Goal: Transaction & Acquisition: Purchase product/service

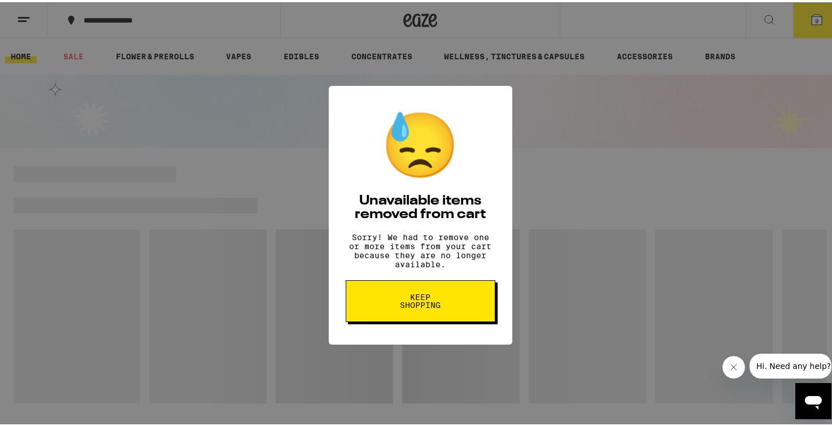
click at [432, 307] on span "Keep Shopping" at bounding box center [421, 299] width 58 height 16
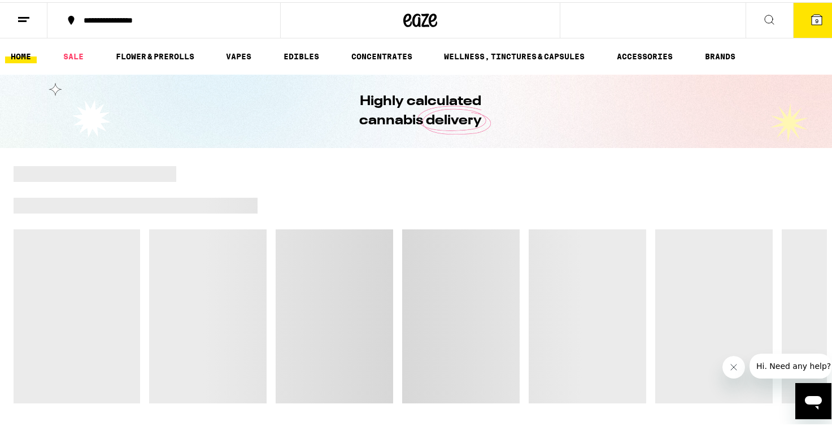
click at [813, 16] on icon at bounding box center [817, 17] width 10 height 10
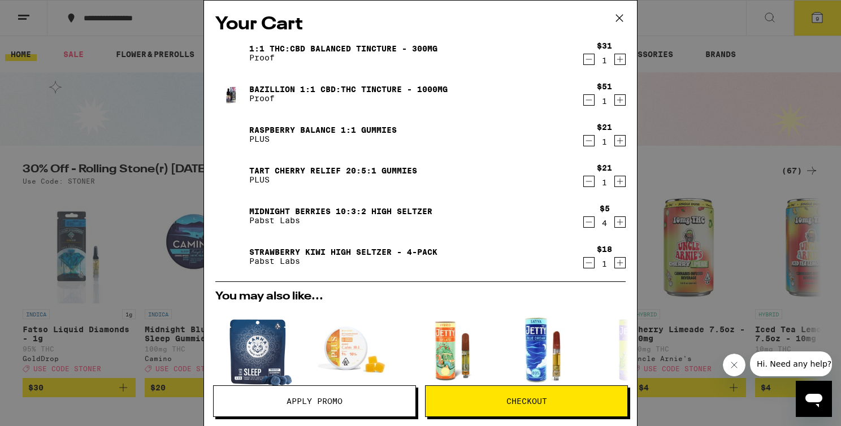
drag, startPoint x: 603, startPoint y: 228, endPoint x: 611, endPoint y: 228, distance: 8.5
click at [606, 228] on div "$5 4" at bounding box center [604, 216] width 42 height 24
click at [615, 220] on icon "Increment" at bounding box center [620, 222] width 10 height 14
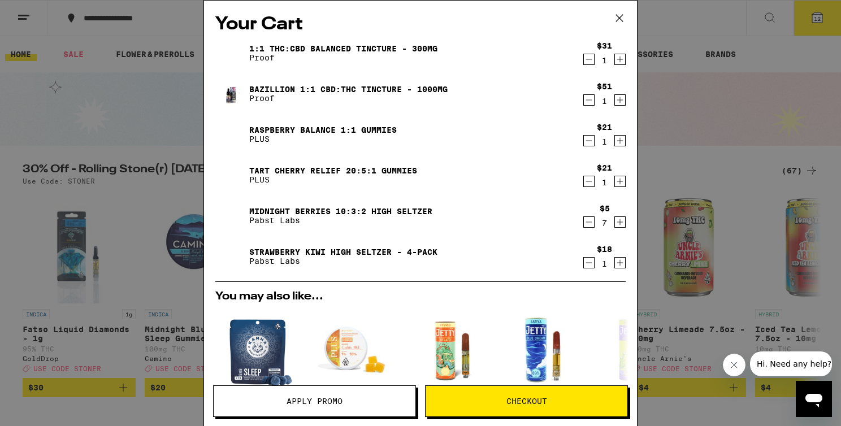
click at [615, 220] on icon "Increment" at bounding box center [620, 222] width 10 height 14
click at [582, 222] on div "$5 9" at bounding box center [604, 216] width 44 height 24
click at [586, 222] on icon "Decrement" at bounding box center [589, 222] width 6 height 0
click at [584, 63] on icon "Decrement" at bounding box center [589, 60] width 10 height 14
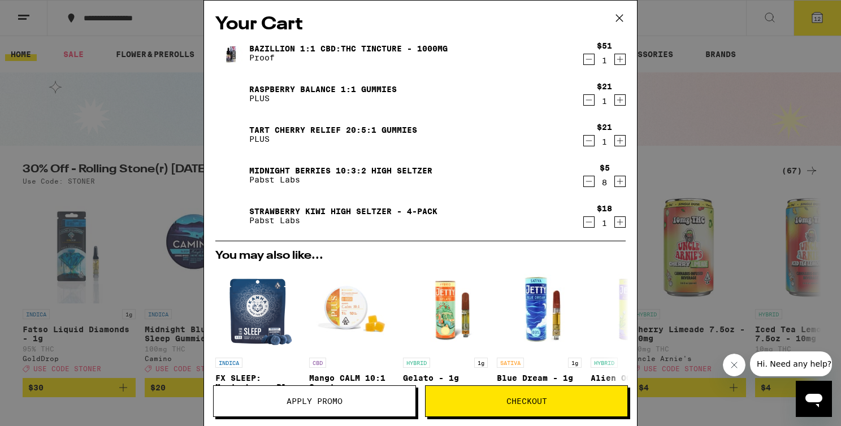
click at [615, 63] on icon "Increment" at bounding box center [620, 60] width 10 height 14
click at [367, 208] on link "Strawberry Kiwi High Seltzer - 4-Pack" at bounding box center [343, 211] width 188 height 9
click at [325, 168] on link "Midnight Berries 10:3:2 High Seltzer" at bounding box center [340, 170] width 183 height 9
click at [266, 210] on link "Strawberry Kiwi High Seltzer - 4-Pack" at bounding box center [343, 211] width 188 height 9
click at [374, 395] on button "Apply Promo" at bounding box center [314, 401] width 203 height 32
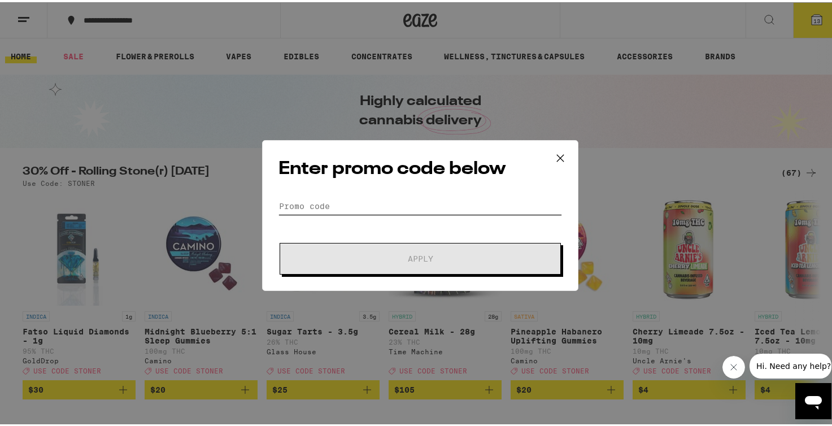
click at [322, 201] on input "Promo Code" at bounding box center [421, 203] width 284 height 17
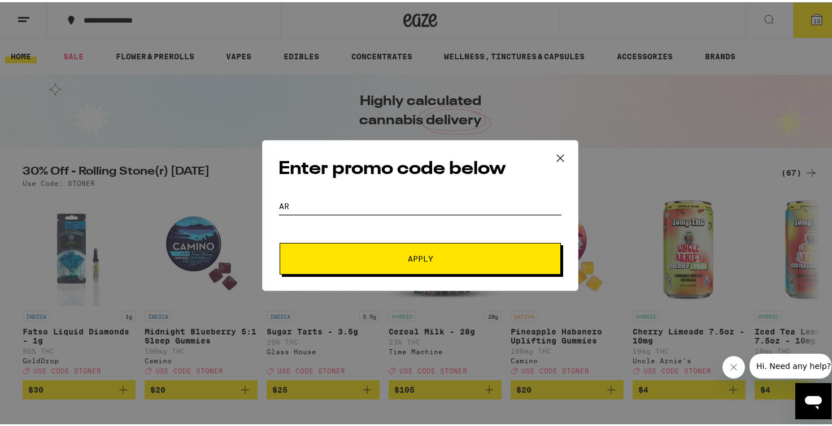
type input "a"
type input "[PERSON_NAME]"
click at [338, 249] on button "Apply" at bounding box center [420, 257] width 281 height 32
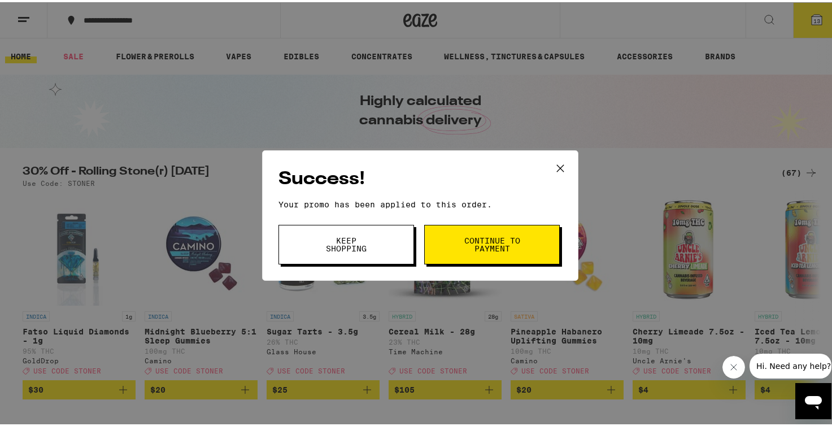
click at [507, 249] on span "Continue to payment" at bounding box center [492, 242] width 58 height 16
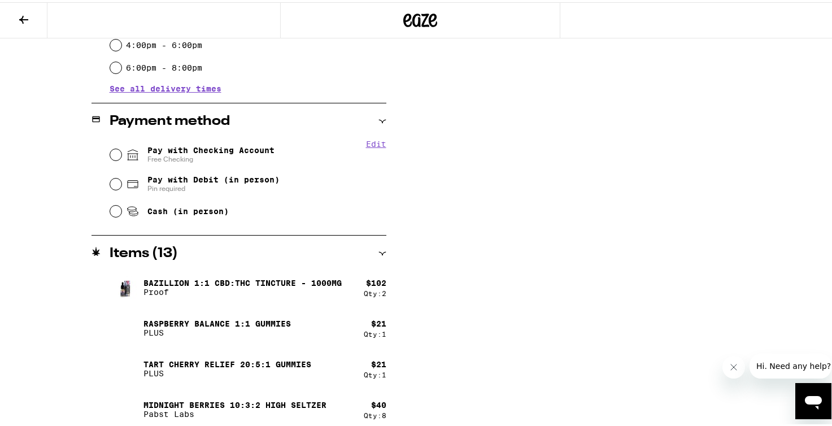
scroll to position [438, 0]
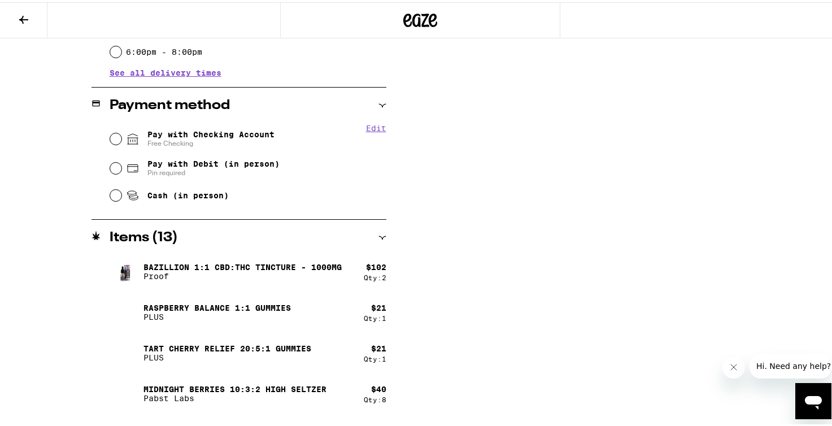
click at [419, 26] on icon at bounding box center [420, 18] width 34 height 20
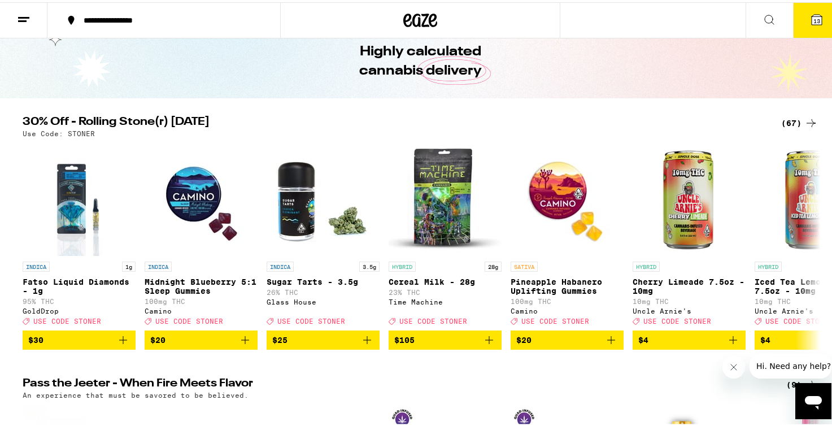
scroll to position [81, 0]
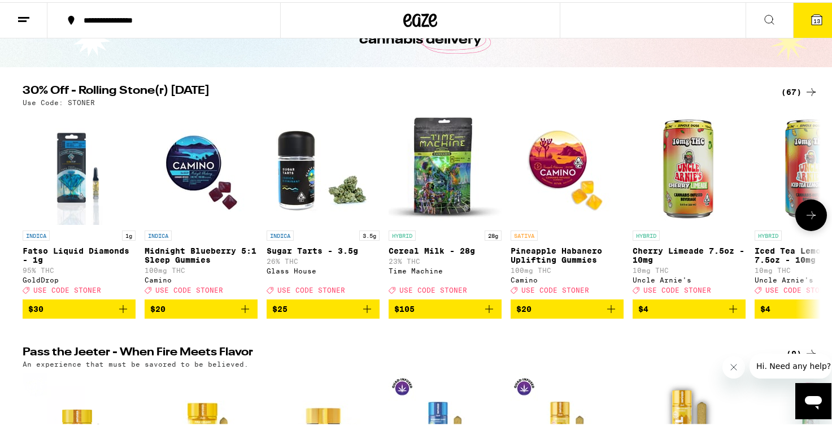
click at [807, 217] on icon at bounding box center [811, 213] width 9 height 8
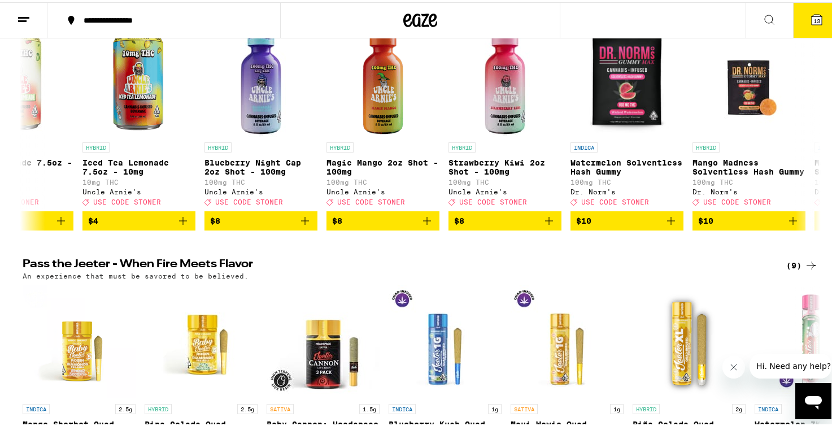
scroll to position [34, 0]
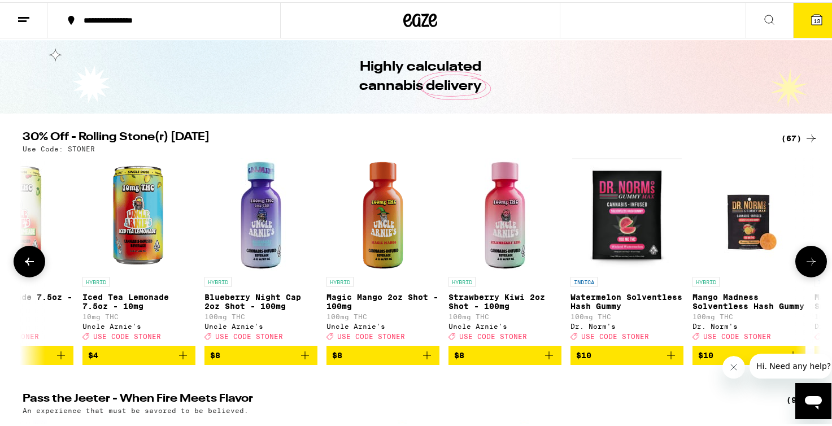
click at [805, 266] on icon at bounding box center [812, 260] width 14 height 14
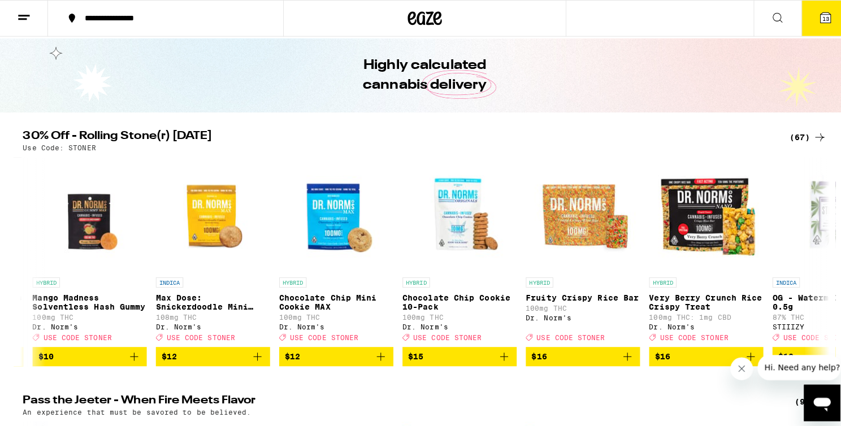
scroll to position [0, 1345]
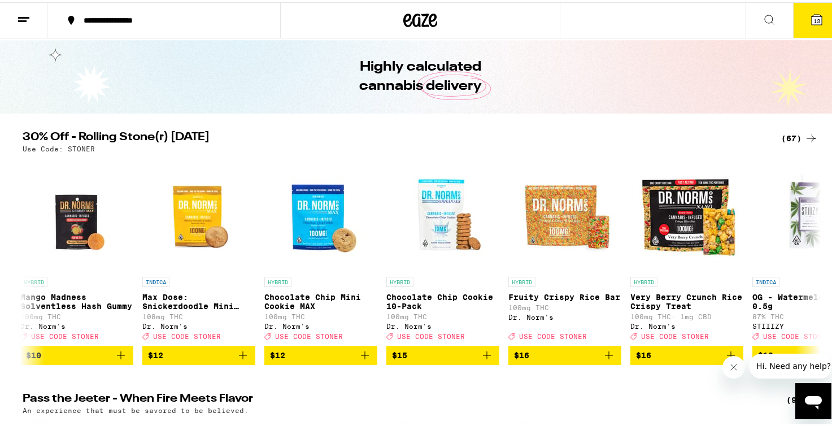
click at [814, 22] on span "13" at bounding box center [817, 18] width 7 height 7
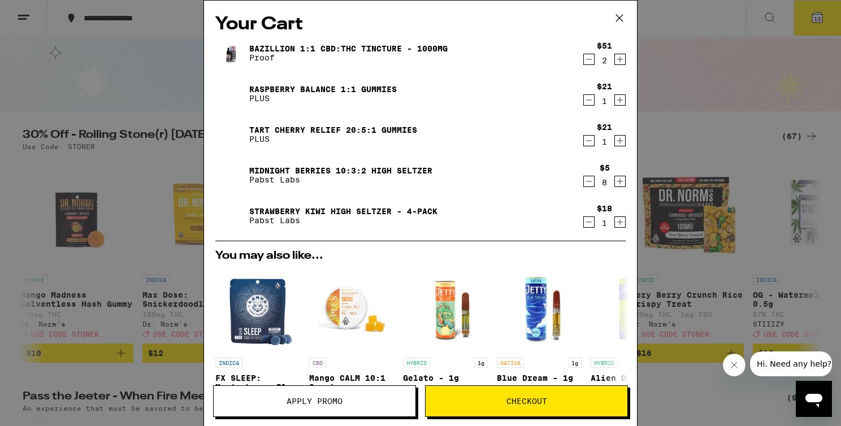
click at [584, 60] on icon "Decrement" at bounding box center [589, 60] width 10 height 14
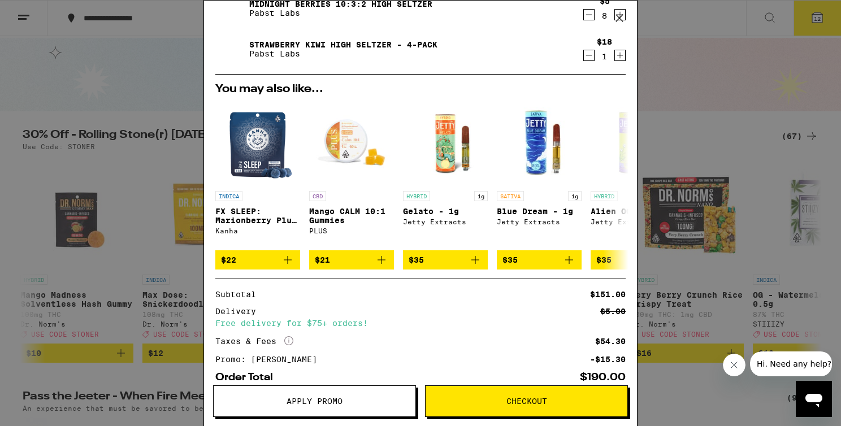
scroll to position [234, 0]
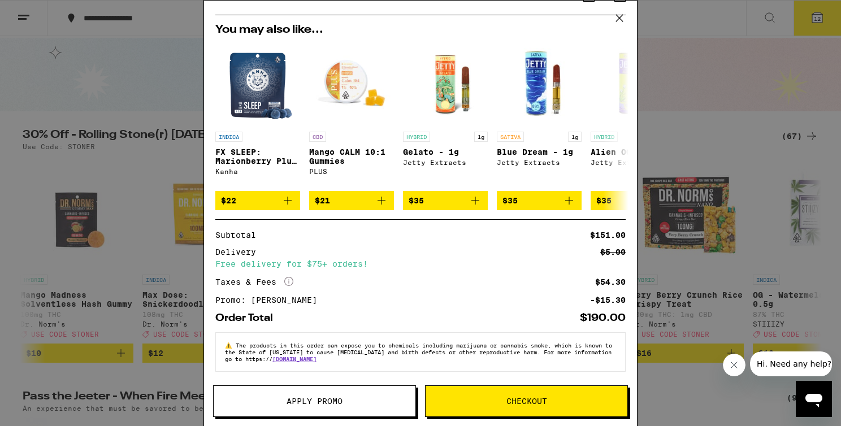
click at [501, 407] on button "Checkout" at bounding box center [526, 401] width 203 height 32
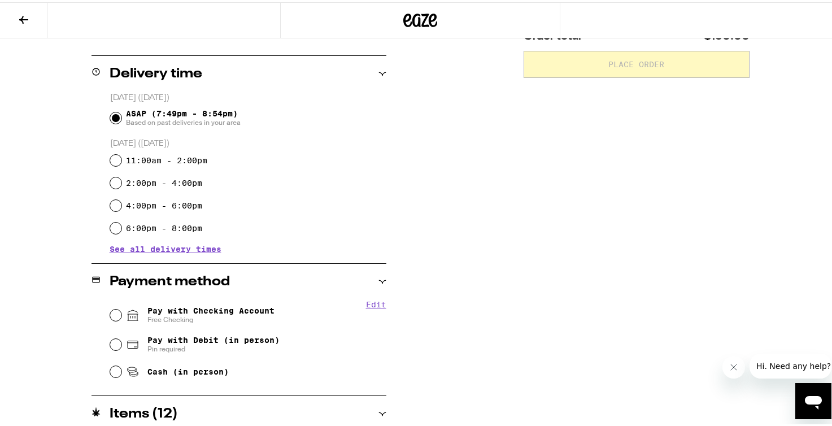
scroll to position [269, 0]
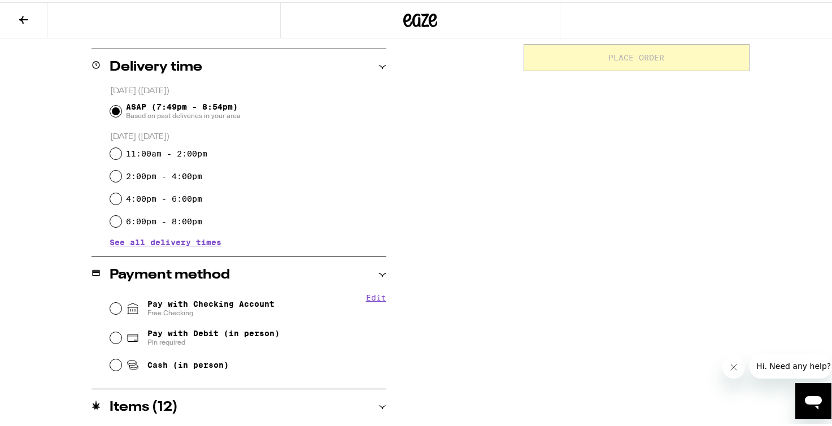
click at [164, 306] on span "Pay with Checking Account Free Checking" at bounding box center [210, 306] width 127 height 18
click at [121, 306] on input "Pay with Checking Account Free Checking" at bounding box center [115, 306] width 11 height 11
radio input "true"
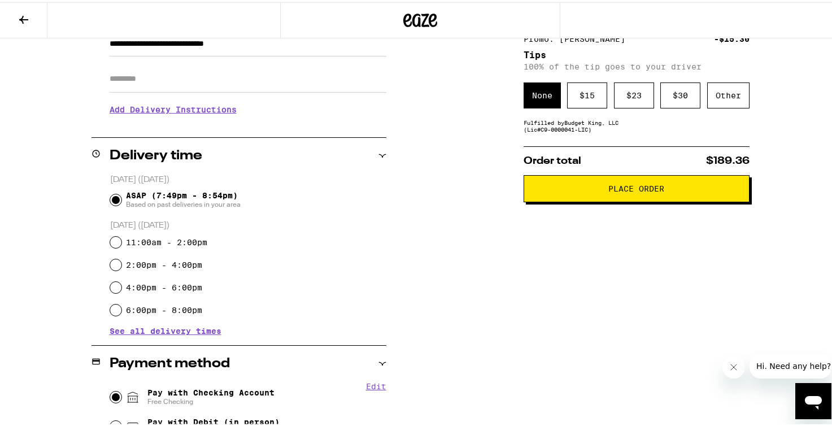
scroll to position [166, 0]
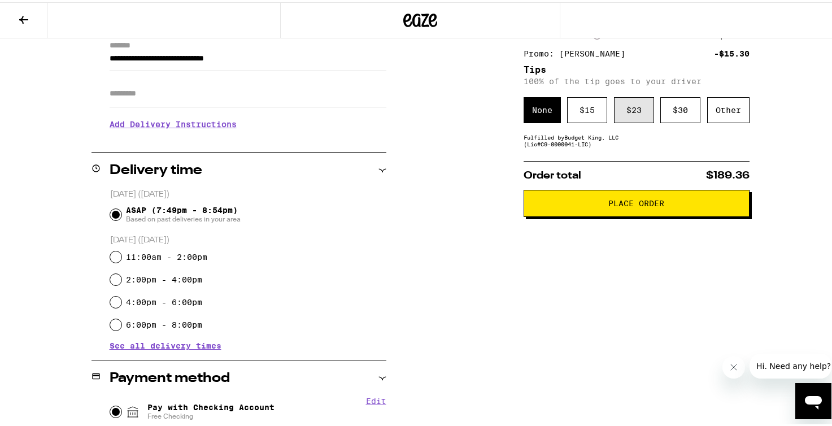
click at [622, 107] on div "$ 23" at bounding box center [634, 108] width 40 height 26
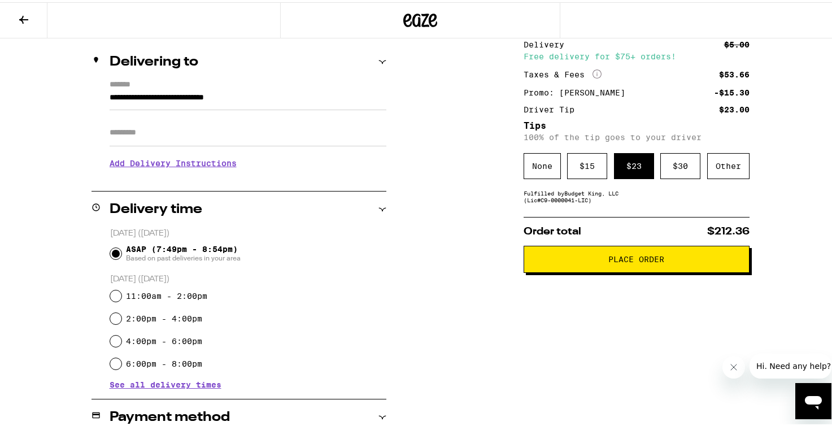
scroll to position [123, 0]
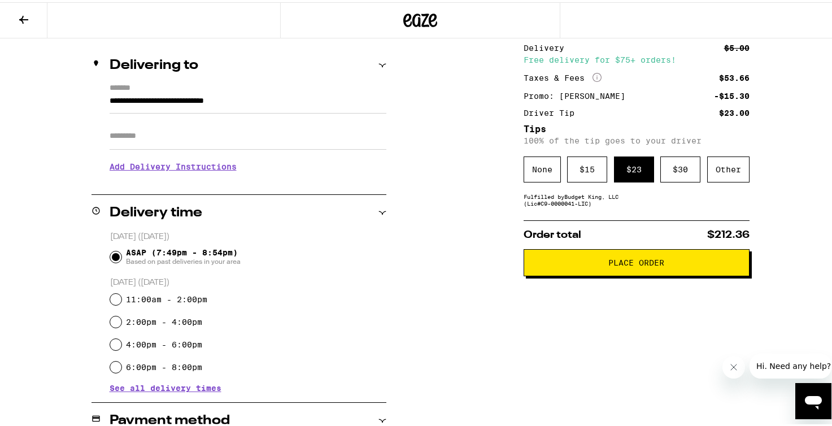
click at [632, 264] on span "Place Order" at bounding box center [637, 261] width 56 height 8
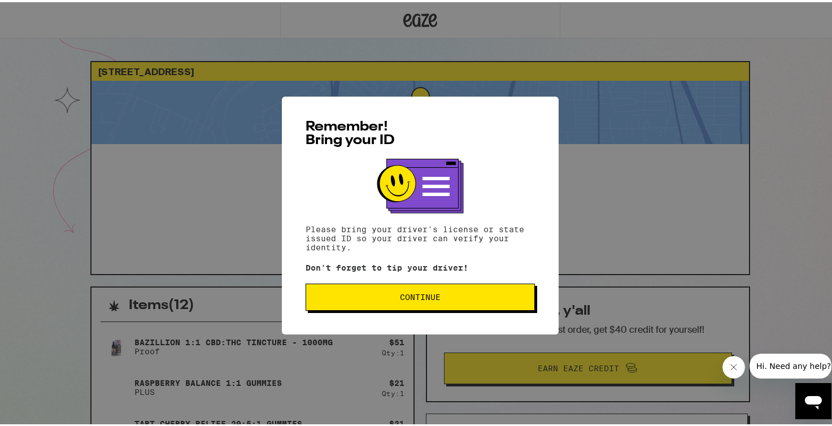
click at [415, 296] on span "Continue" at bounding box center [420, 295] width 41 height 8
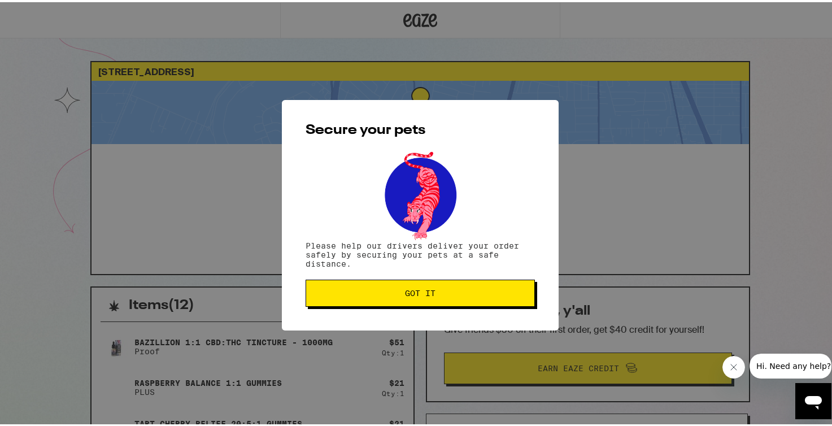
click at [410, 292] on span "Got it" at bounding box center [420, 291] width 31 height 8
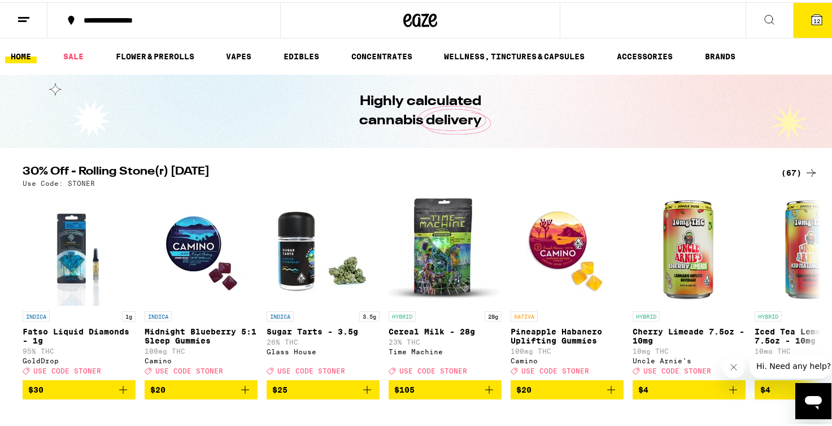
click at [810, 23] on icon at bounding box center [817, 18] width 14 height 14
